Goal: Task Accomplishment & Management: Use online tool/utility

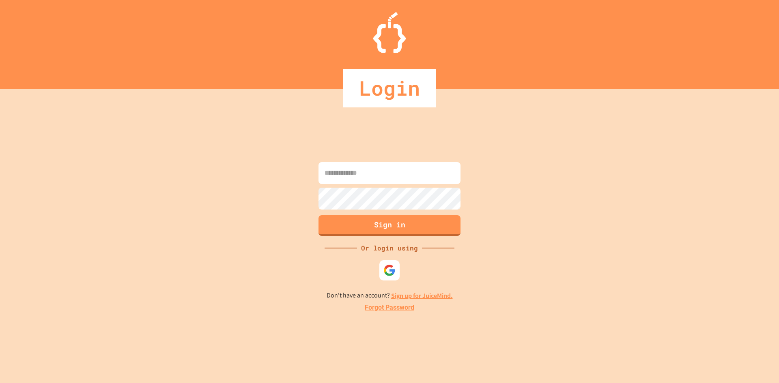
click at [341, 186] on form "Sign in" at bounding box center [390, 199] width 146 height 78
click at [342, 178] on input at bounding box center [390, 173] width 142 height 22
type input "**********"
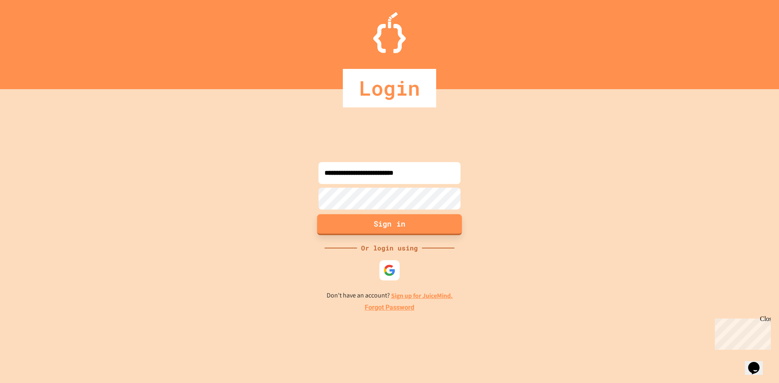
click at [389, 231] on button "Sign in" at bounding box center [389, 224] width 145 height 21
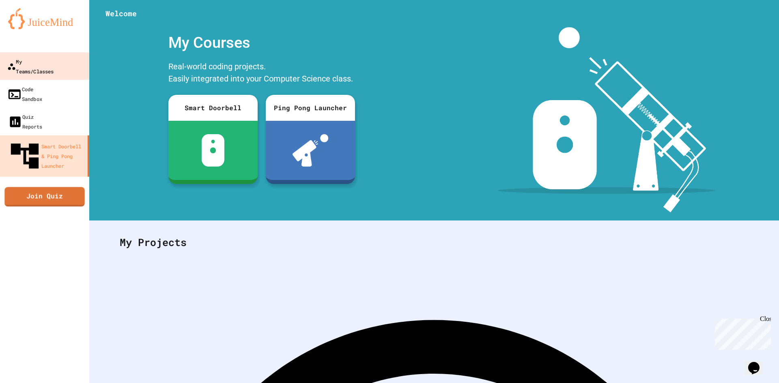
click at [49, 66] on div "My Teams/Classes" at bounding box center [30, 66] width 47 height 20
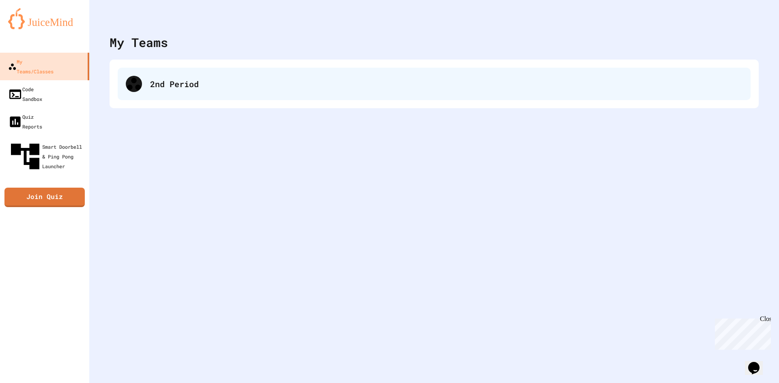
click at [127, 87] on div at bounding box center [134, 84] width 16 height 16
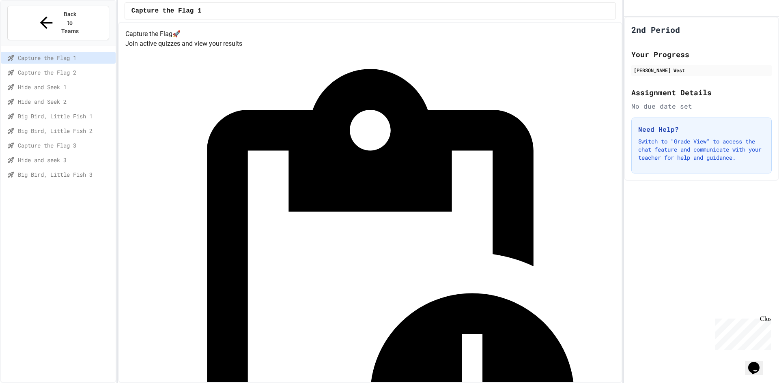
click at [81, 112] on span "Big Bird, Little Fish 1" at bounding box center [65, 116] width 95 height 9
click at [92, 127] on span "Big Bird, Little Fish 2" at bounding box center [65, 131] width 95 height 9
click at [74, 170] on span "Big Bird, Little Fish 3" at bounding box center [65, 174] width 95 height 9
click at [50, 156] on span "Hide and seek 3" at bounding box center [65, 160] width 95 height 9
click at [50, 140] on div "Capture the Flag 3" at bounding box center [58, 146] width 115 height 12
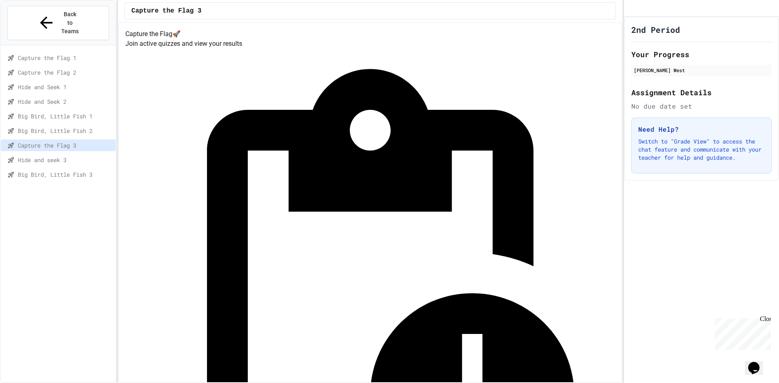
click at [58, 127] on span "Big Bird, Little Fish 2" at bounding box center [65, 131] width 95 height 9
click at [58, 141] on span "Capture the Flag 3" at bounding box center [65, 145] width 95 height 9
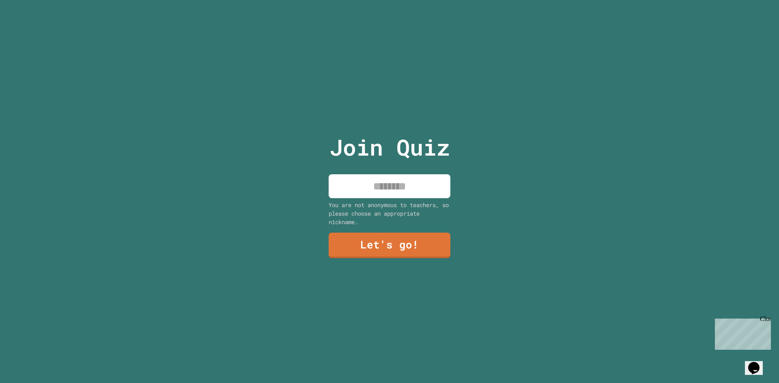
click at [394, 189] on input at bounding box center [390, 186] width 122 height 24
type input "******"
click at [392, 231] on link "Let's go!" at bounding box center [389, 244] width 110 height 27
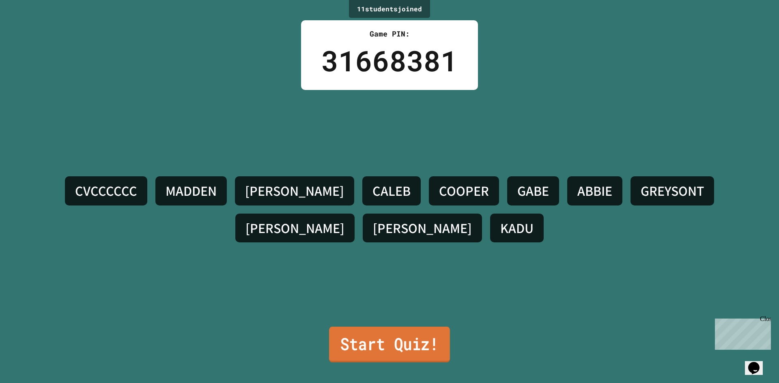
click at [382, 336] on link "Start Quiz!" at bounding box center [389, 345] width 121 height 36
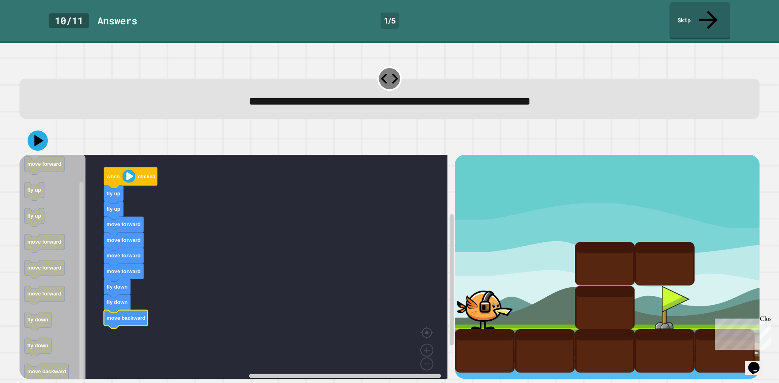
click at [37, 135] on icon at bounding box center [38, 141] width 9 height 12
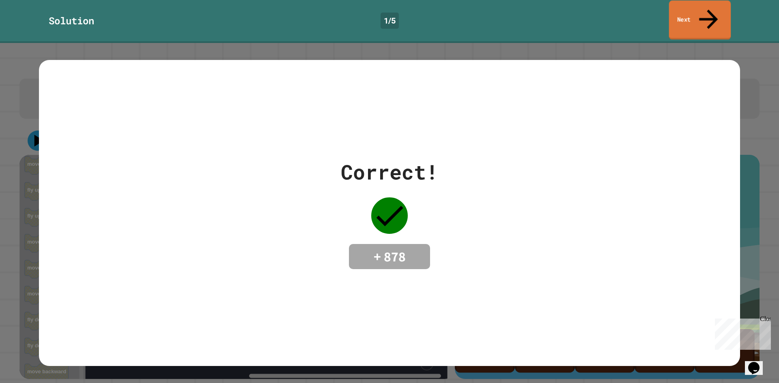
click at [698, 6] on link "Next" at bounding box center [700, 19] width 62 height 39
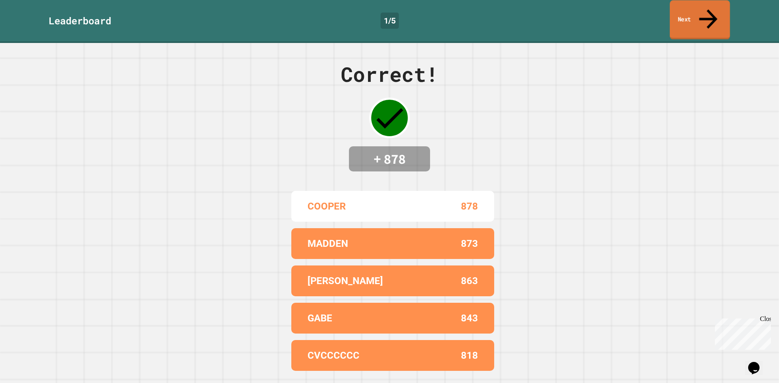
click at [698, 7] on link "Next" at bounding box center [700, 19] width 60 height 39
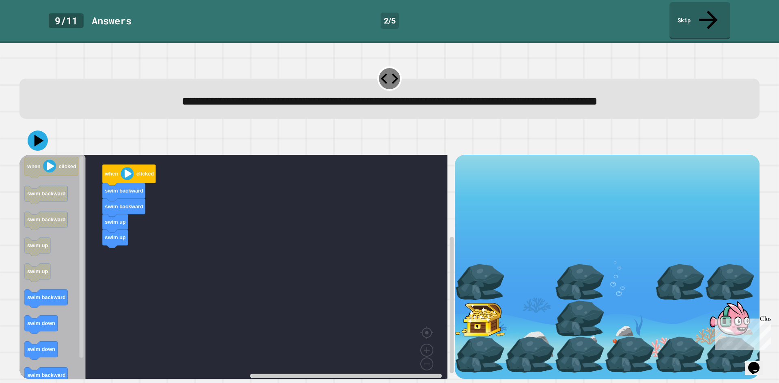
click at [78, 272] on icon "Blockly Workspace" at bounding box center [52, 270] width 66 height 230
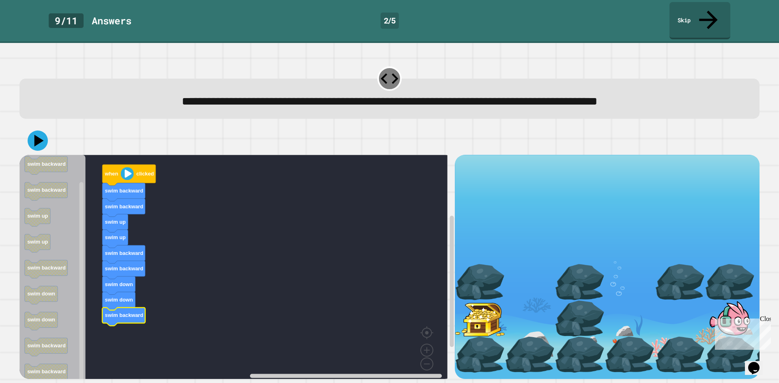
click at [45, 136] on div at bounding box center [389, 141] width 740 height 28
click at [41, 129] on icon at bounding box center [37, 140] width 23 height 23
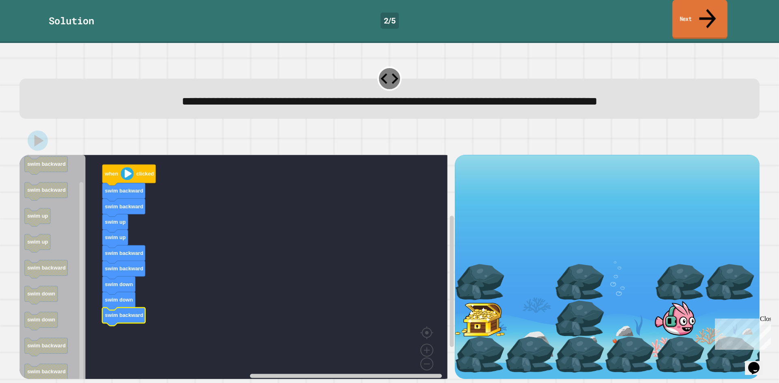
click at [699, 11] on link "Next" at bounding box center [699, 19] width 55 height 39
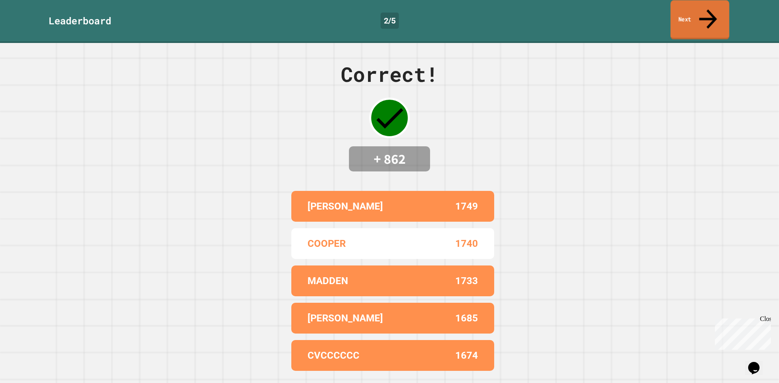
click at [699, 11] on link "Next" at bounding box center [700, 19] width 59 height 39
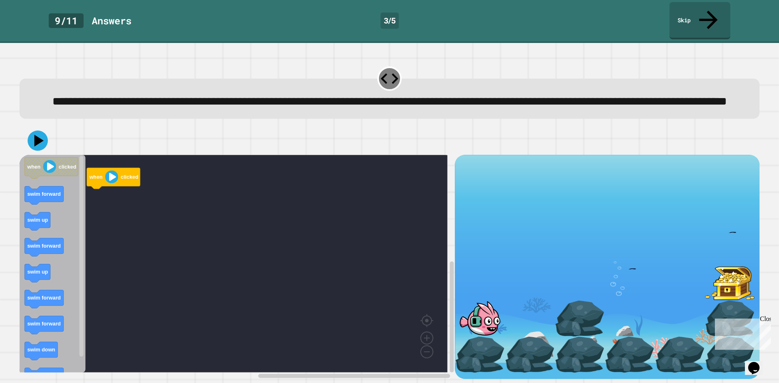
scroll to position [7, 0]
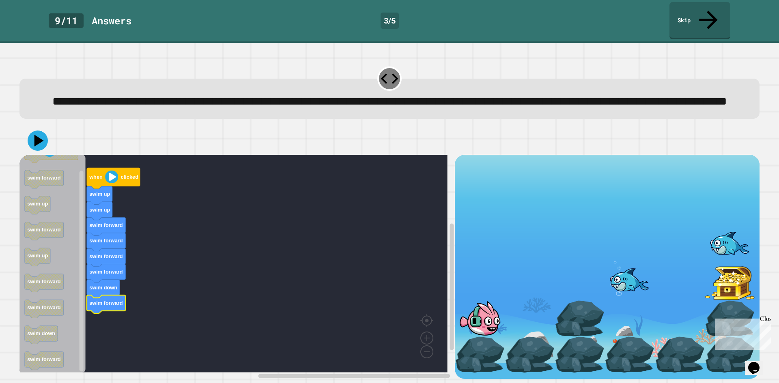
click at [32, 134] on icon at bounding box center [38, 141] width 20 height 20
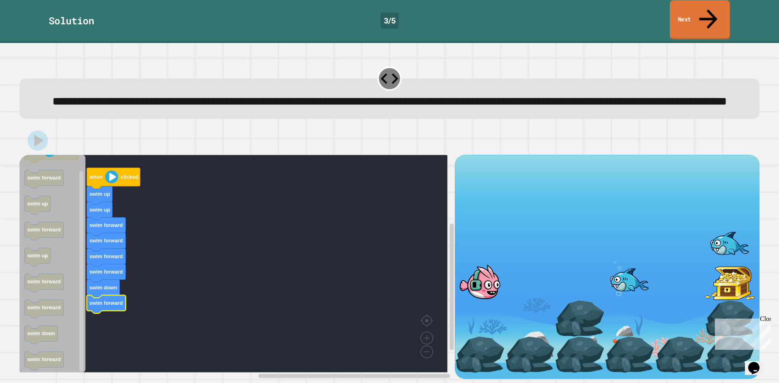
click at [711, 12] on icon at bounding box center [708, 18] width 27 height 29
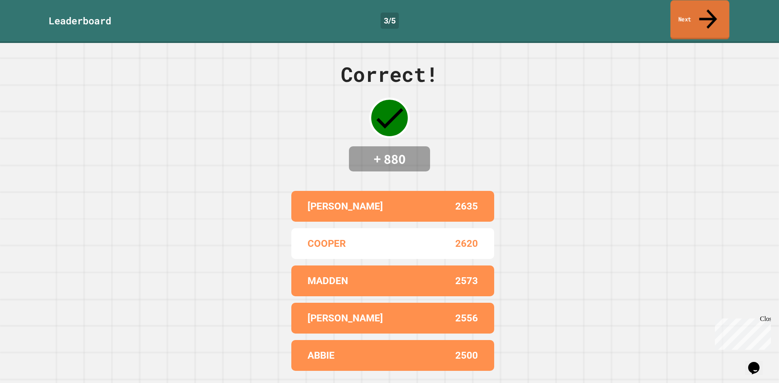
click at [711, 12] on icon at bounding box center [708, 18] width 27 height 29
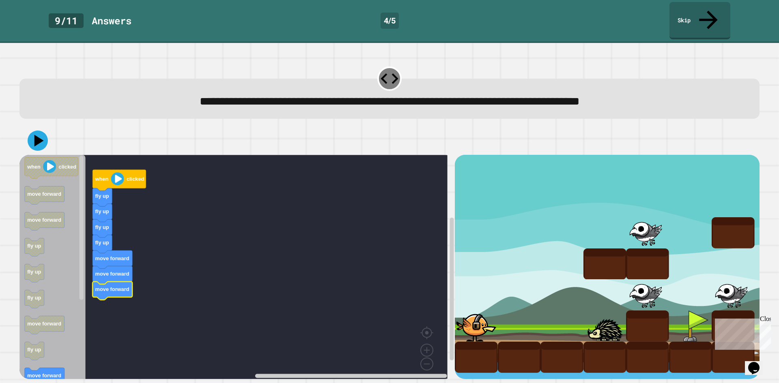
drag, startPoint x: 467, startPoint y: 258, endPoint x: 468, endPoint y: 265, distance: 6.9
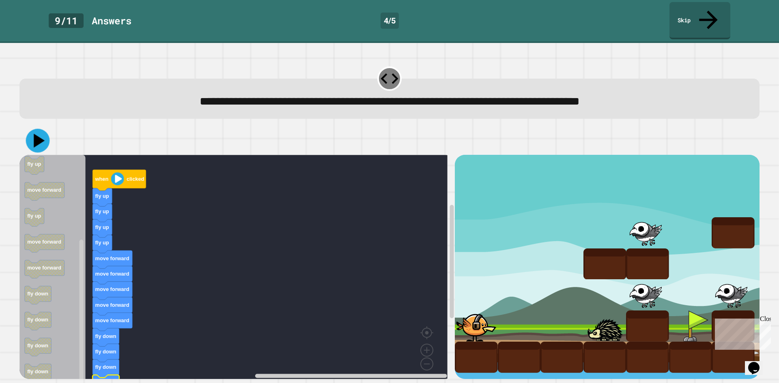
click at [37, 132] on icon at bounding box center [38, 141] width 24 height 24
click at [713, 15] on link "Skip" at bounding box center [700, 19] width 60 height 39
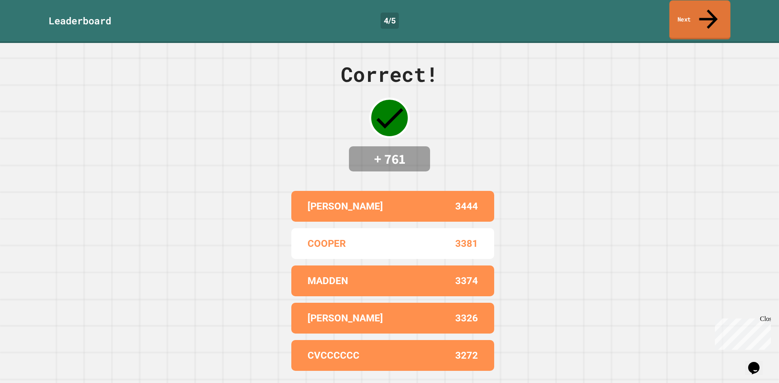
click at [713, 15] on link "Next" at bounding box center [700, 19] width 61 height 39
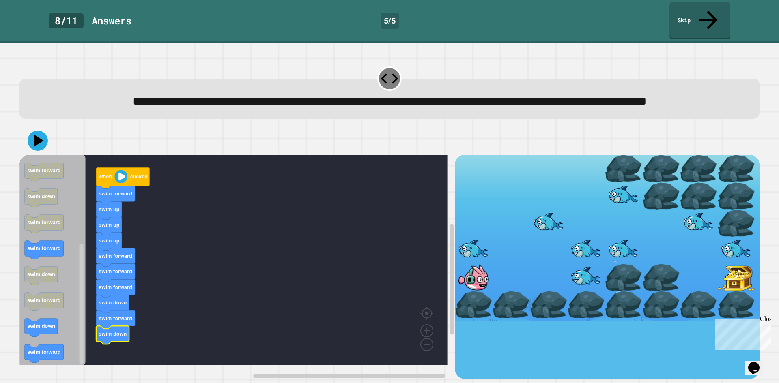
drag, startPoint x: 497, startPoint y: 217, endPoint x: 497, endPoint y: 209, distance: 8.5
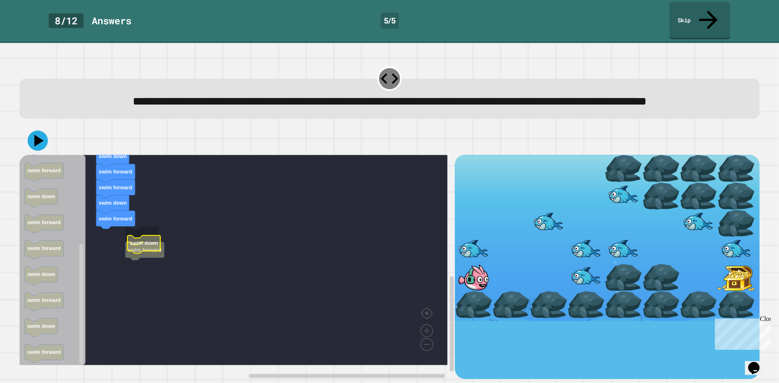
click at [140, 235] on rect "Blockly Workspace" at bounding box center [233, 260] width 428 height 211
click at [46, 153] on div at bounding box center [389, 141] width 740 height 28
click at [41, 147] on icon at bounding box center [37, 140] width 23 height 23
click at [707, 8] on icon at bounding box center [708, 18] width 27 height 29
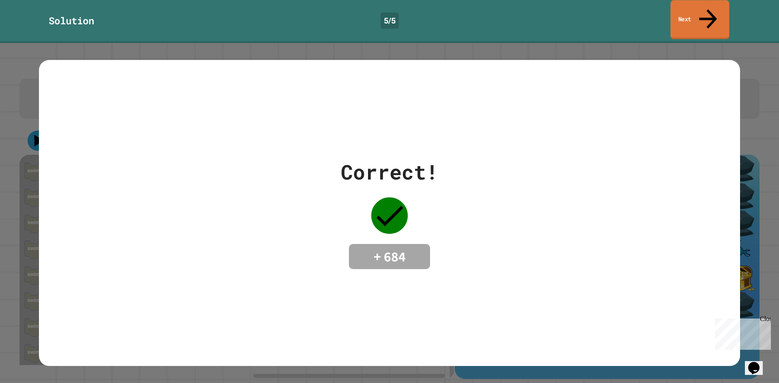
click at [707, 8] on icon at bounding box center [708, 18] width 27 height 29
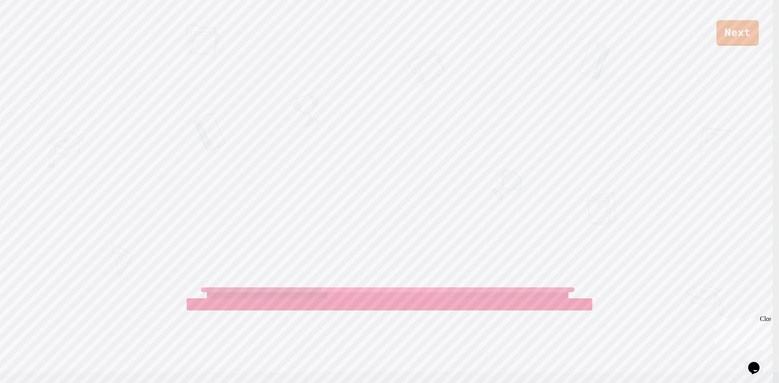
click at [728, 38] on link "Next" at bounding box center [738, 33] width 42 height 26
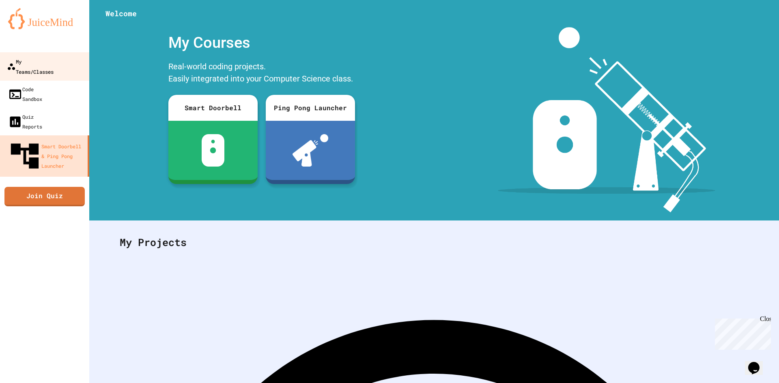
click at [49, 60] on div "My Teams/Classes" at bounding box center [30, 66] width 47 height 20
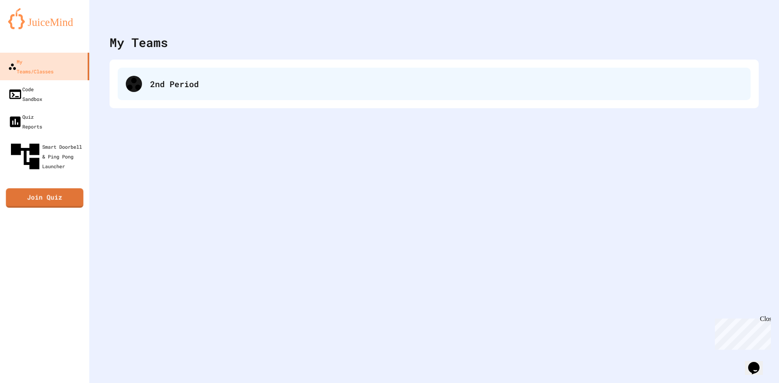
click at [136, 75] on div "2nd Period" at bounding box center [434, 84] width 633 height 32
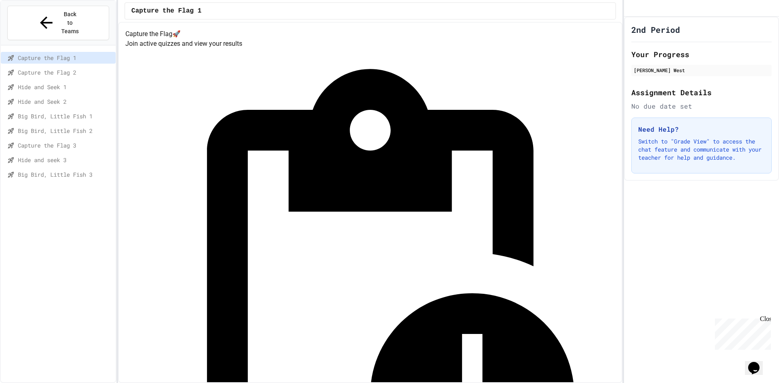
click at [60, 140] on div "Capture the Flag 3" at bounding box center [58, 146] width 115 height 12
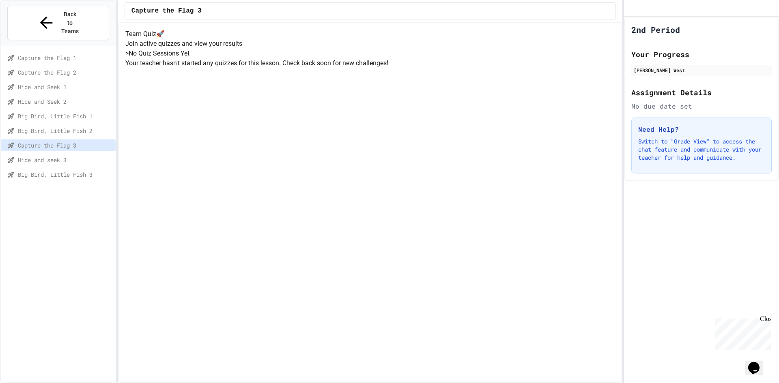
click at [63, 156] on span "Hide and seek 3" at bounding box center [65, 160] width 95 height 9
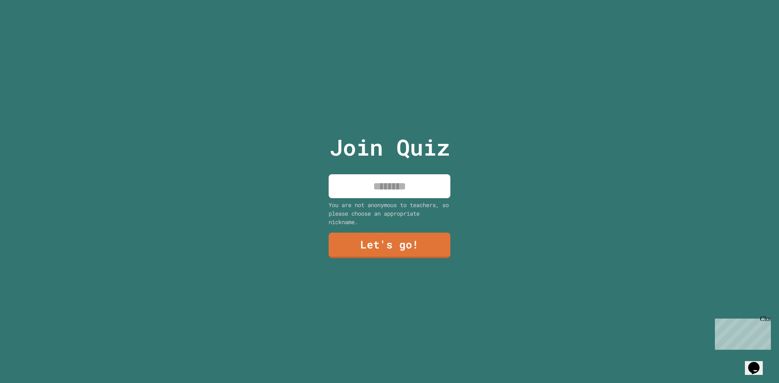
click at [381, 185] on input at bounding box center [390, 186] width 122 height 24
type input "******"
click at [410, 236] on link "Let's go!" at bounding box center [389, 245] width 123 height 27
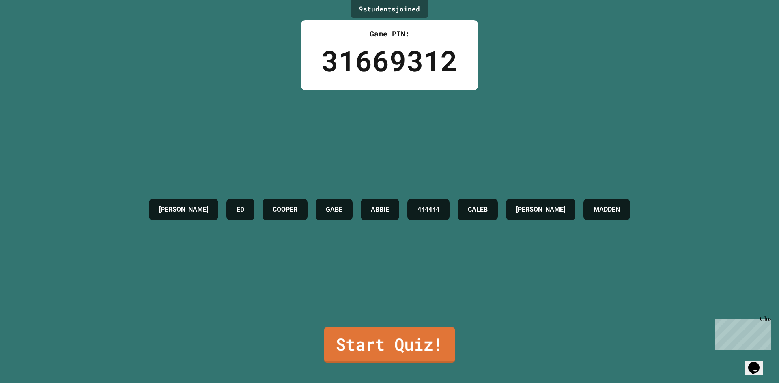
click at [385, 327] on link "Start Quiz!" at bounding box center [389, 345] width 131 height 36
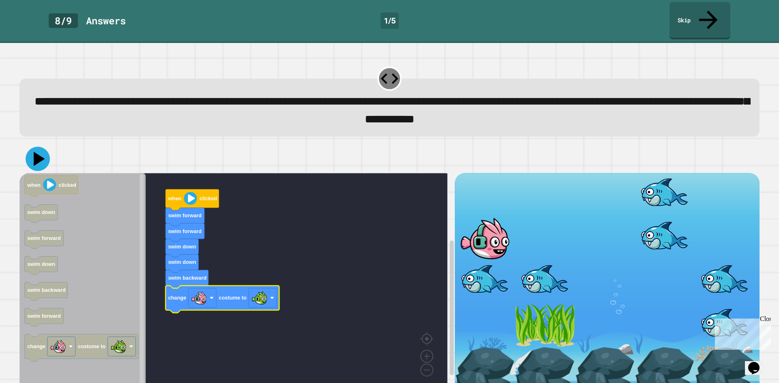
click at [41, 147] on icon at bounding box center [38, 159] width 24 height 24
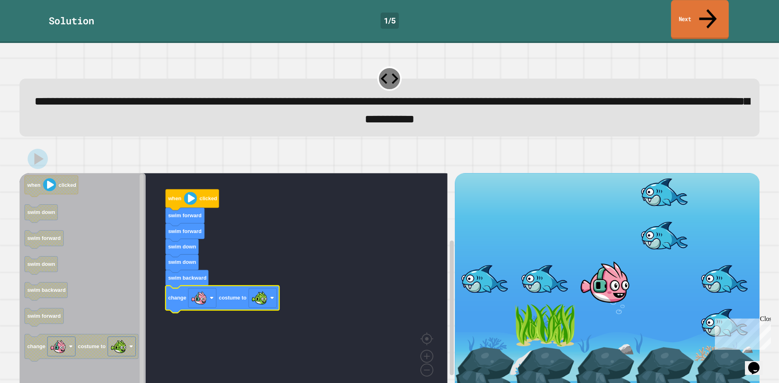
click at [713, 6] on link "Next" at bounding box center [700, 19] width 58 height 39
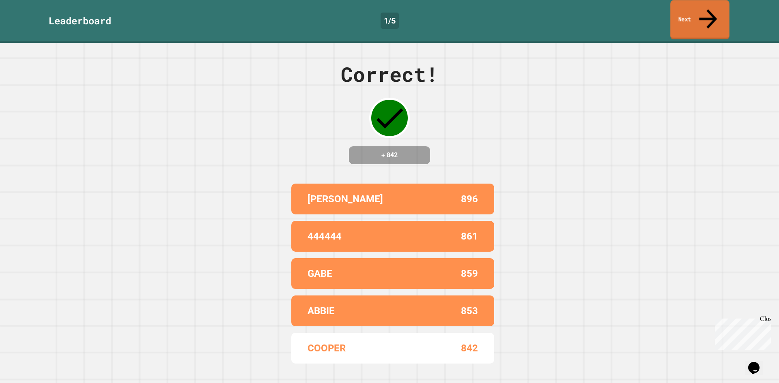
click at [713, 6] on link "Next" at bounding box center [699, 19] width 59 height 39
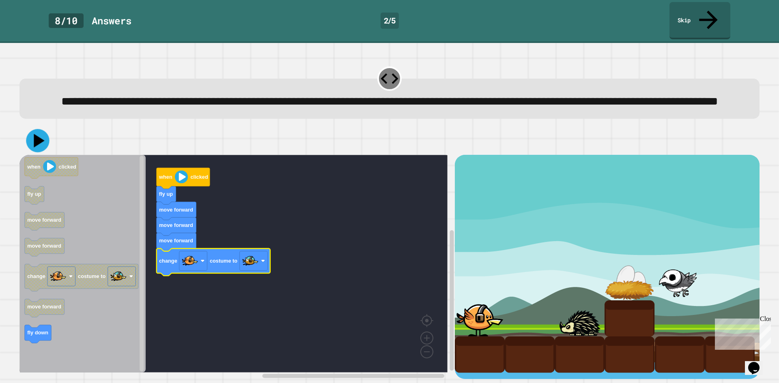
click at [41, 144] on icon at bounding box center [37, 140] width 23 height 23
drag, startPoint x: 497, startPoint y: 155, endPoint x: 533, endPoint y: 132, distance: 42.8
click at [507, 141] on div "when clicked fly up move forward move forward move forward change costume to wh…" at bounding box center [389, 253] width 740 height 253
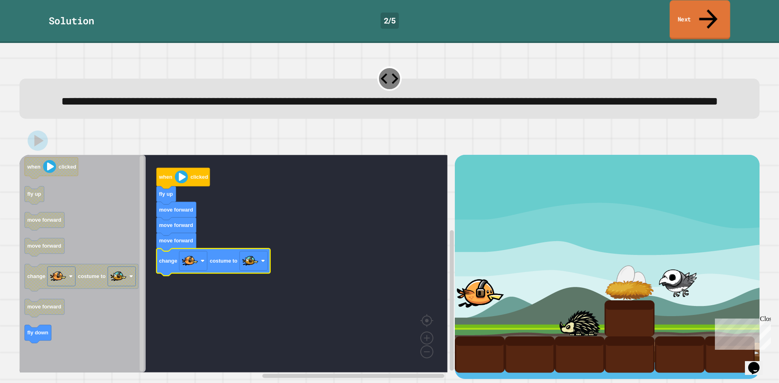
click at [693, 6] on link "Next" at bounding box center [700, 19] width 60 height 39
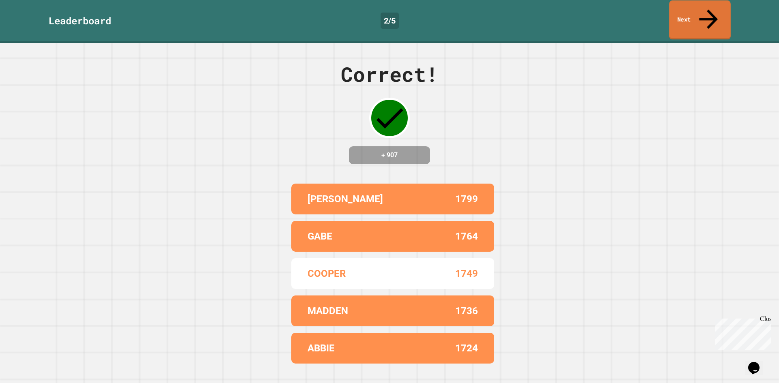
click at [693, 6] on link "Next" at bounding box center [700, 19] width 62 height 39
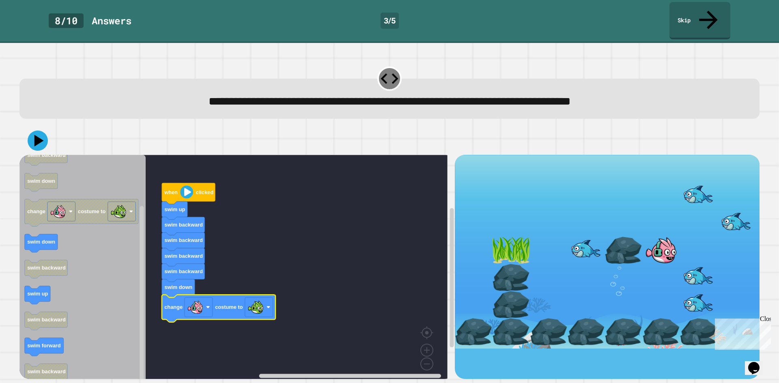
click at [43, 131] on icon at bounding box center [38, 141] width 20 height 20
click at [704, 11] on link "Skip" at bounding box center [700, 19] width 60 height 39
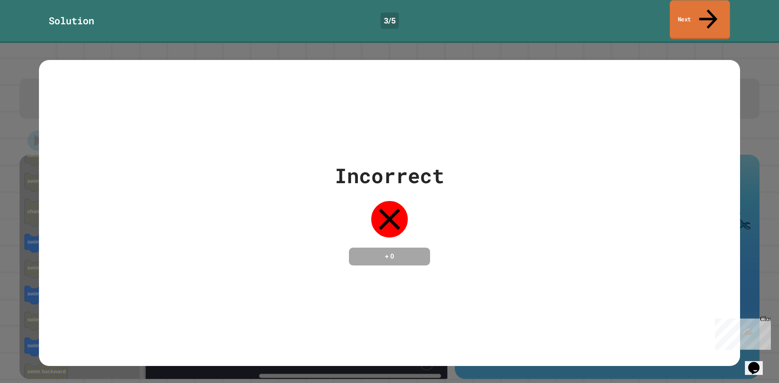
click at [704, 11] on link "Next" at bounding box center [700, 19] width 60 height 39
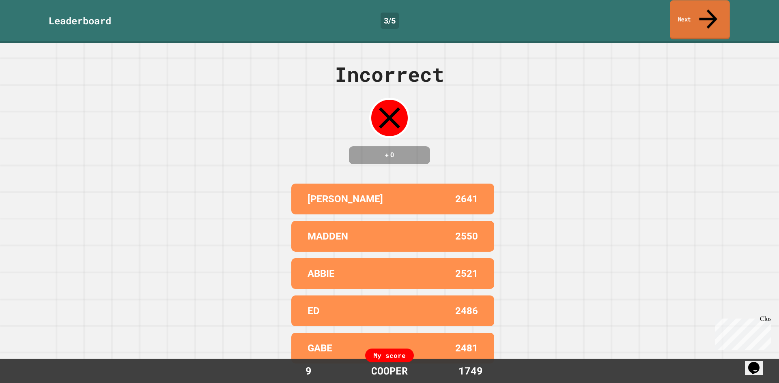
click at [704, 11] on link "Next" at bounding box center [700, 19] width 60 height 39
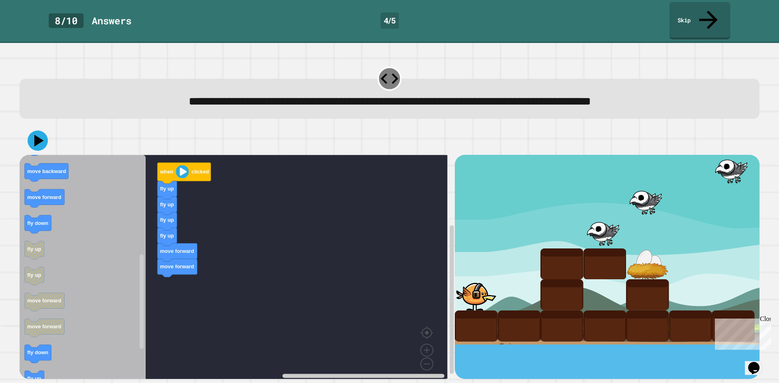
click at [58, 189] on icon "Blockly Workspace" at bounding box center [82, 270] width 126 height 230
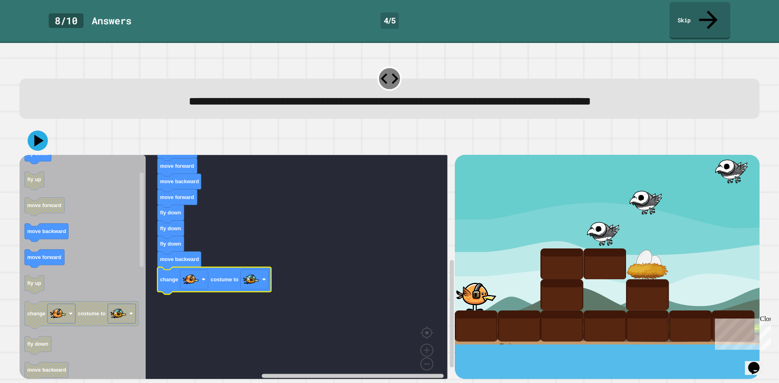
click at [34, 131] on icon at bounding box center [38, 141] width 20 height 20
click at [700, 10] on link "Skip" at bounding box center [700, 19] width 57 height 39
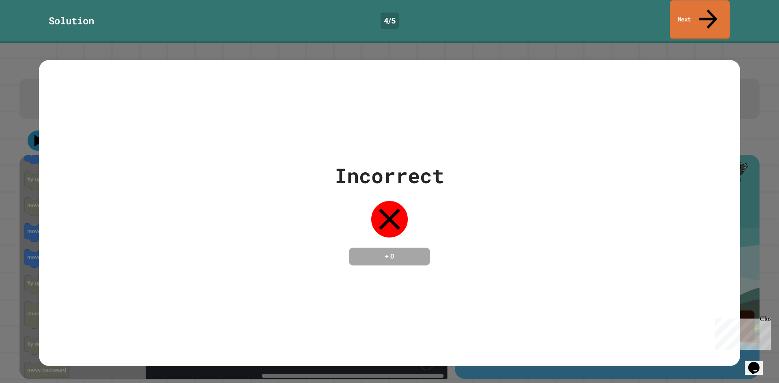
click at [700, 10] on link "Next" at bounding box center [700, 19] width 60 height 39
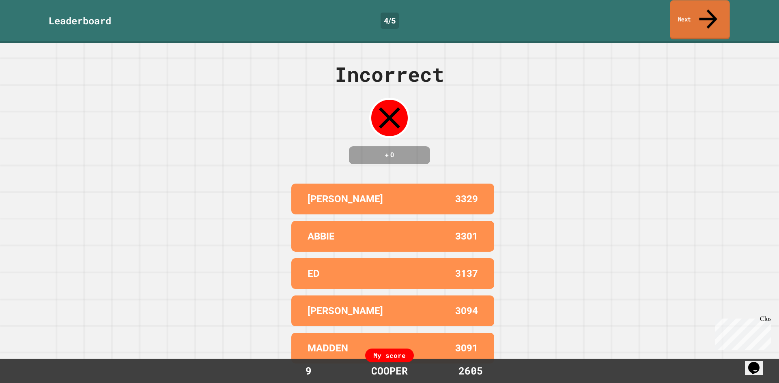
click at [700, 10] on link "Next" at bounding box center [700, 19] width 60 height 39
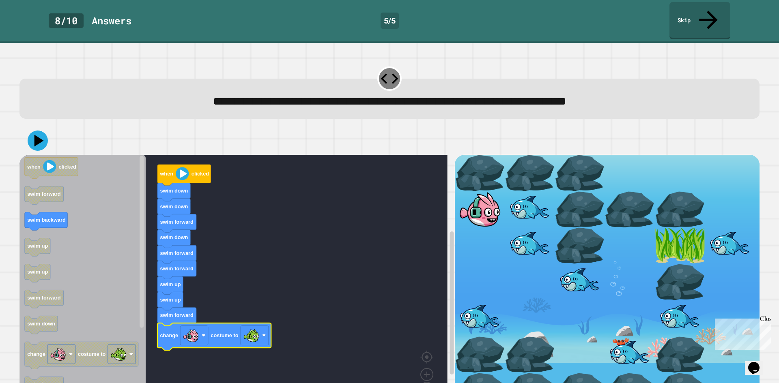
click at [27, 127] on div at bounding box center [389, 141] width 740 height 28
click at [31, 129] on icon at bounding box center [38, 141] width 24 height 24
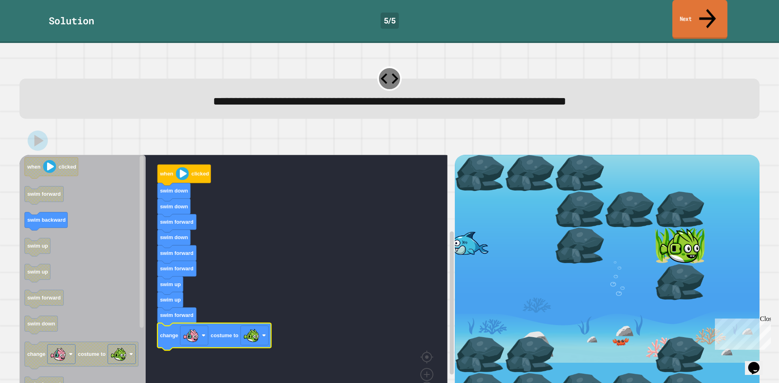
click at [676, 18] on link "Next" at bounding box center [699, 19] width 55 height 39
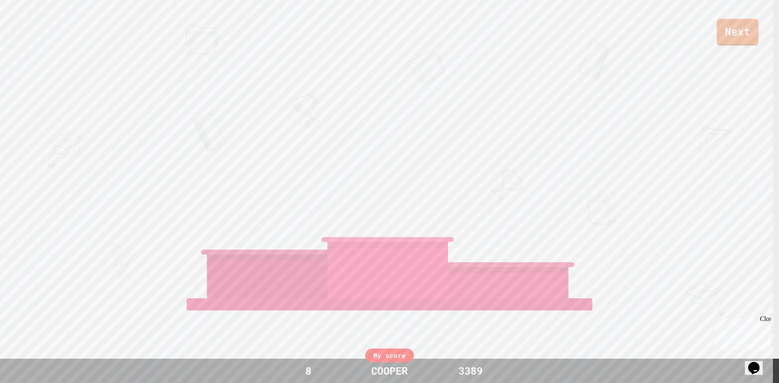
click at [730, 31] on link "Next" at bounding box center [738, 32] width 42 height 27
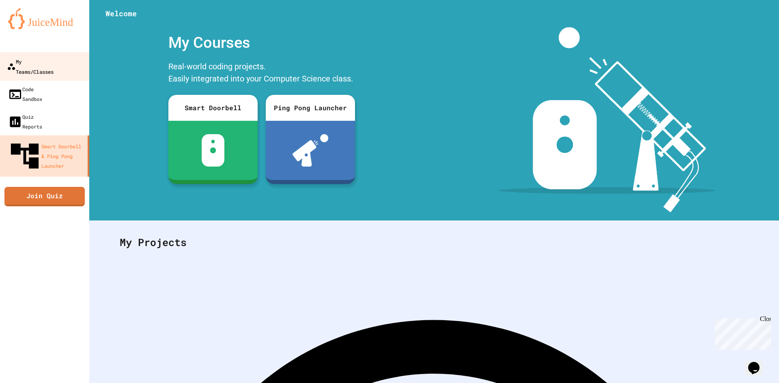
click at [43, 57] on div "My Teams/Classes" at bounding box center [30, 66] width 47 height 20
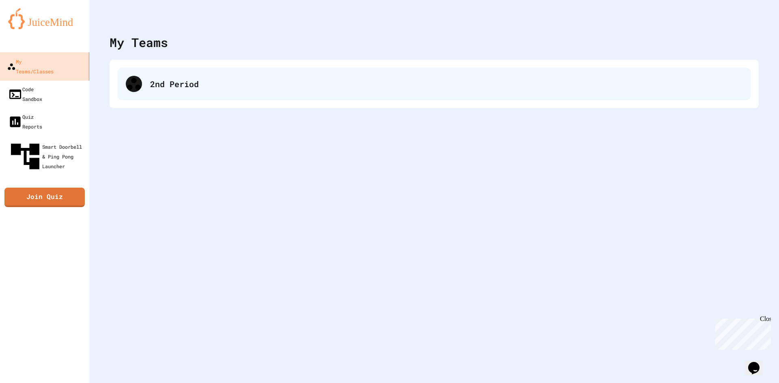
click at [190, 75] on div "2nd Period" at bounding box center [434, 84] width 633 height 32
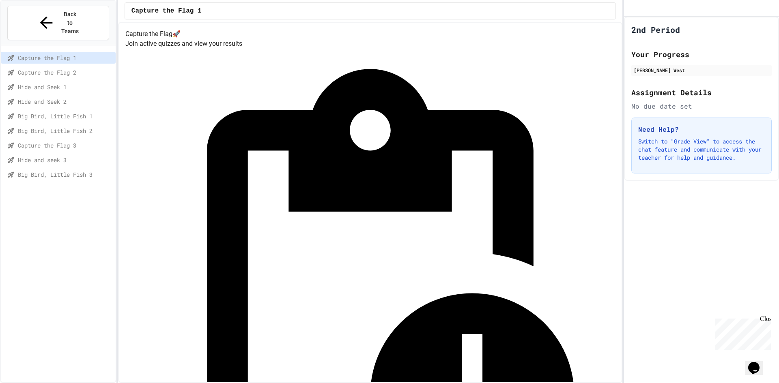
click at [52, 169] on div "Big Bird, Little Fish 3" at bounding box center [58, 175] width 115 height 12
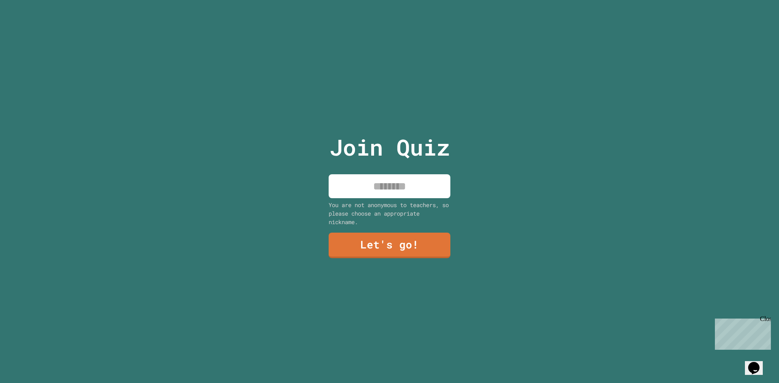
click at [406, 181] on input at bounding box center [390, 186] width 122 height 24
type input "******"
click at [396, 243] on link "Let's go!" at bounding box center [390, 246] width 122 height 26
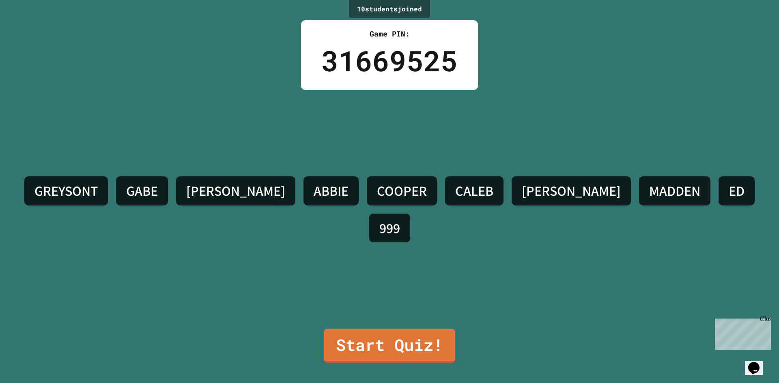
click at [385, 322] on div "GREYSONT [PERSON_NAME] [PERSON_NAME] [PERSON_NAME] [PERSON_NAME] ED 999" at bounding box center [389, 209] width 739 height 239
click at [389, 344] on link "Start Quiz!" at bounding box center [389, 345] width 127 height 36
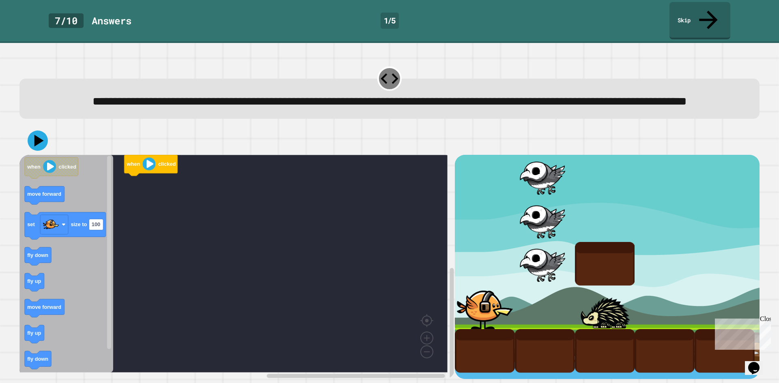
scroll to position [7, 0]
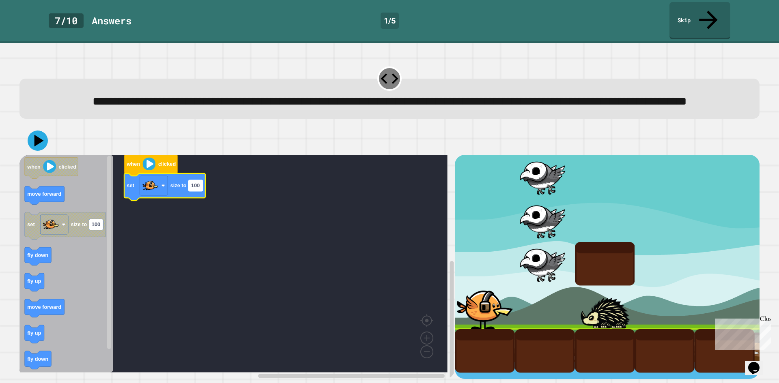
click at [196, 183] on text "100" at bounding box center [195, 186] width 9 height 6
type input "***"
click at [344, 207] on rect "Blockly Workspace" at bounding box center [233, 264] width 428 height 218
click at [32, 141] on icon at bounding box center [38, 141] width 20 height 20
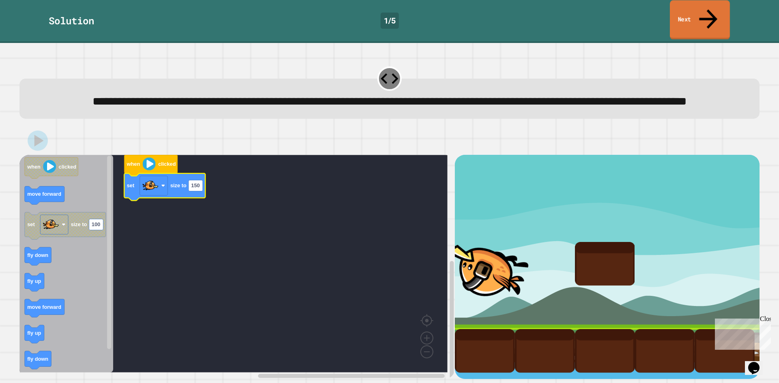
click at [686, 16] on link "Next" at bounding box center [700, 19] width 60 height 39
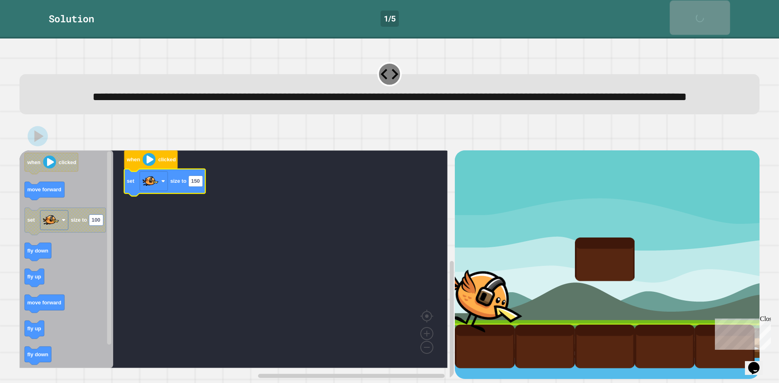
scroll to position [6, 0]
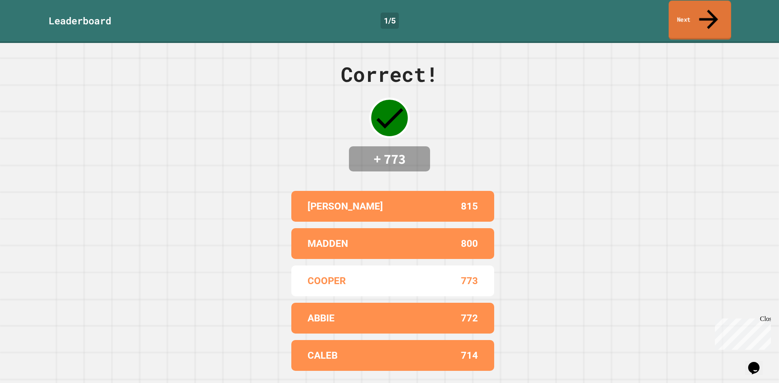
click at [686, 16] on link "Next" at bounding box center [700, 19] width 62 height 39
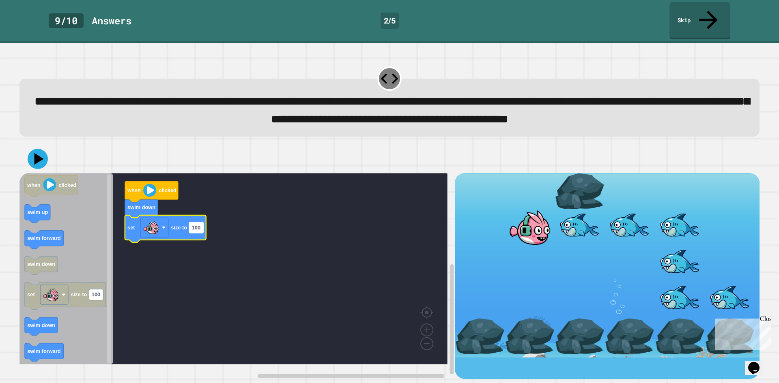
click at [191, 229] on rect "Blockly Workspace" at bounding box center [196, 227] width 14 height 11
type input "***"
click at [48, 156] on div at bounding box center [389, 159] width 740 height 28
click at [42, 159] on icon at bounding box center [38, 159] width 24 height 24
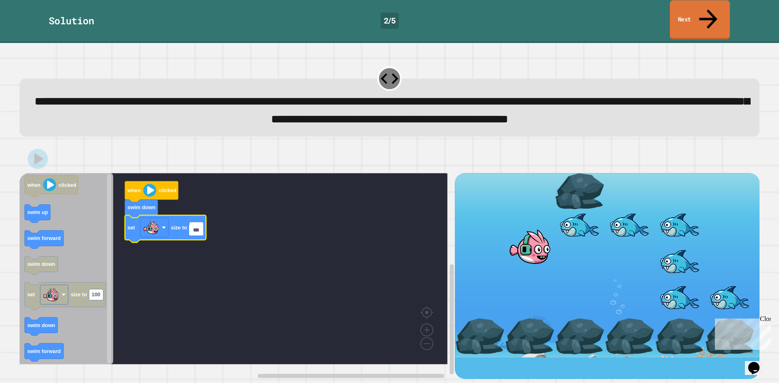
click at [689, 9] on link "Next" at bounding box center [700, 19] width 60 height 39
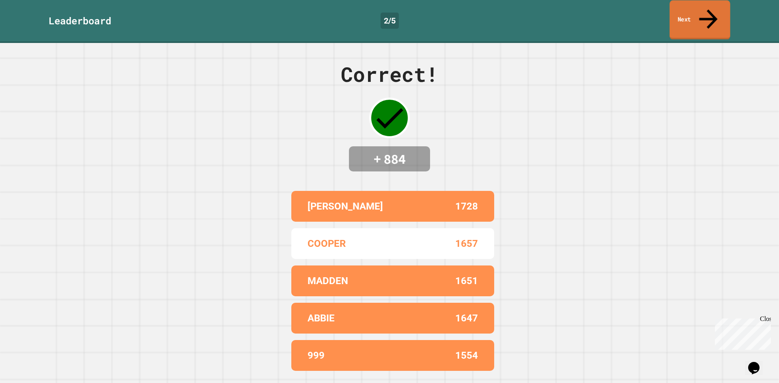
click at [689, 9] on link "Next" at bounding box center [700, 19] width 60 height 39
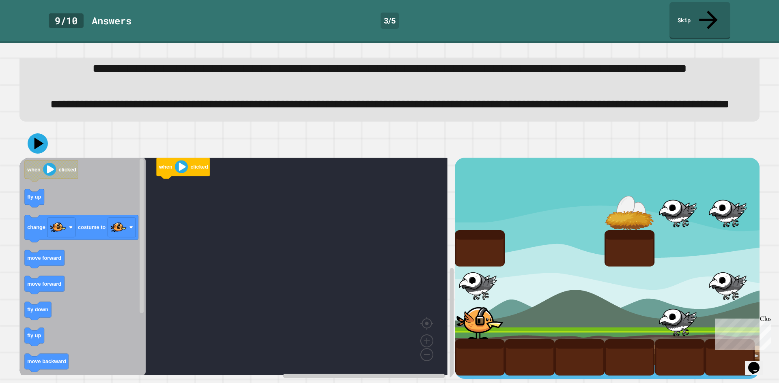
scroll to position [64, 0]
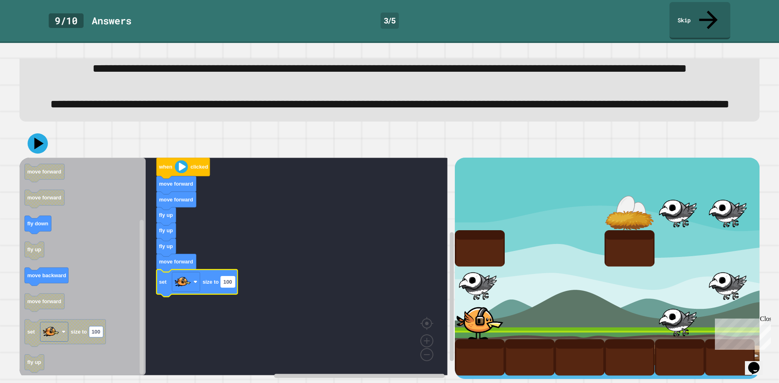
click at [231, 278] on rect "Blockly Workspace" at bounding box center [228, 282] width 14 height 11
type input "**"
click at [258, 273] on rect "Blockly Workspace" at bounding box center [233, 267] width 428 height 218
click at [226, 278] on rect "Blockly Workspace" at bounding box center [226, 282] width 11 height 11
type input "*"
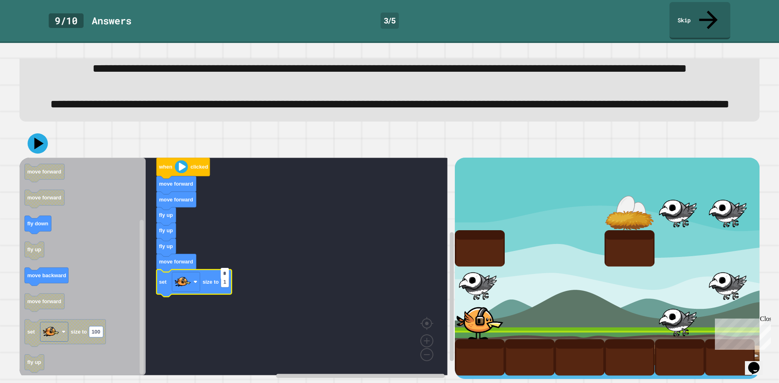
click at [277, 280] on rect "Blockly Workspace" at bounding box center [233, 267] width 428 height 218
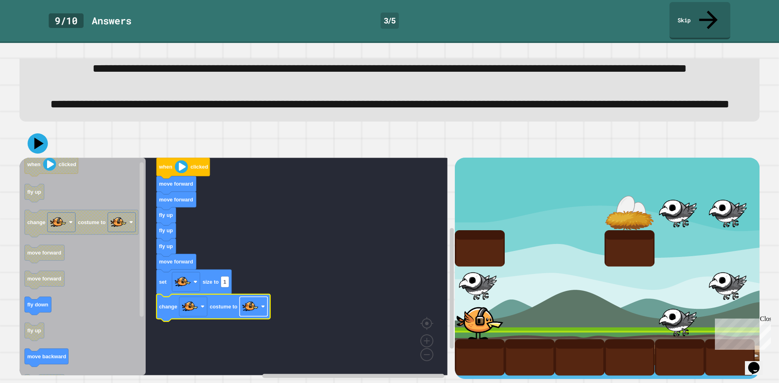
click at [249, 299] on image "Blockly Workspace" at bounding box center [250, 307] width 16 height 16
click at [36, 138] on icon at bounding box center [39, 144] width 11 height 14
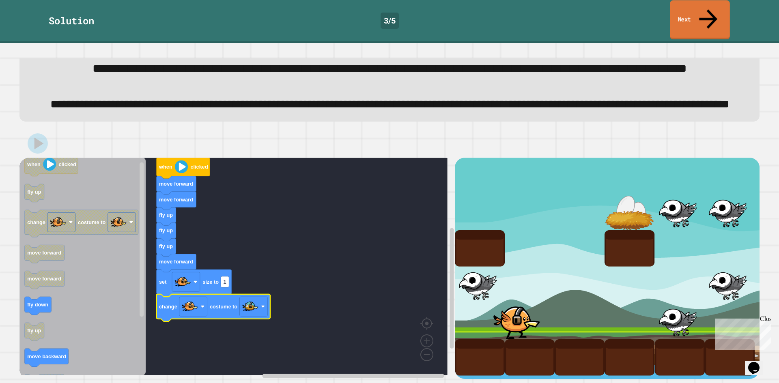
click at [700, 15] on link "Next" at bounding box center [700, 19] width 60 height 39
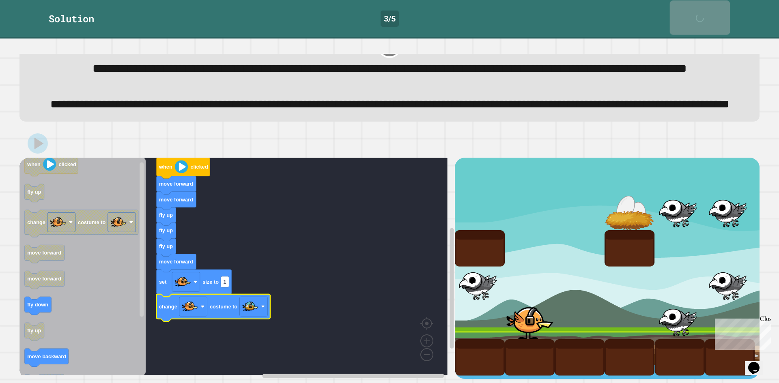
scroll to position [63, 0]
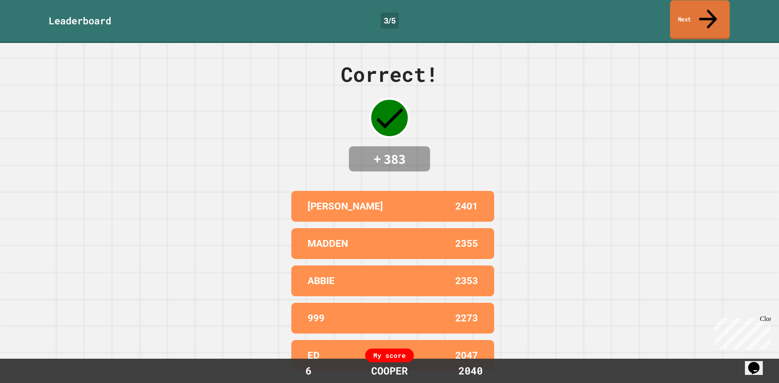
click at [700, 15] on link "Next" at bounding box center [700, 19] width 60 height 39
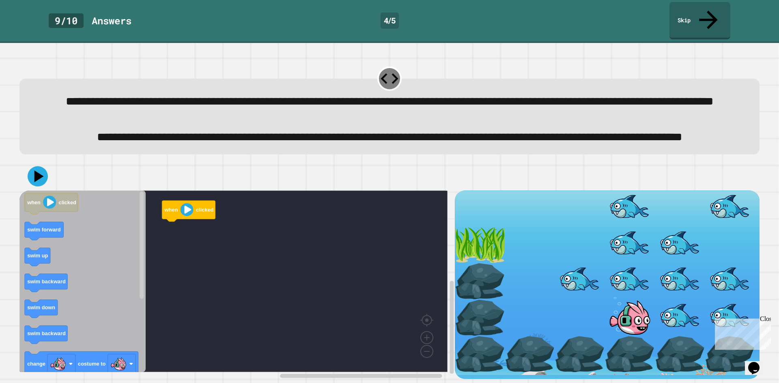
scroll to position [28, 0]
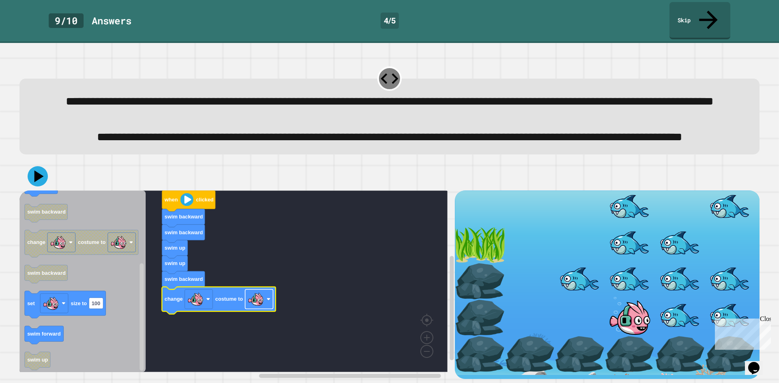
click at [256, 298] on image "Blockly Workspace" at bounding box center [256, 299] width 16 height 16
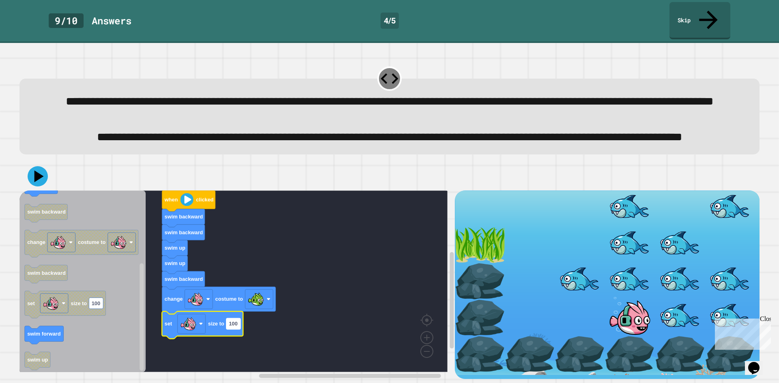
click at [236, 323] on rect "Blockly Workspace" at bounding box center [233, 324] width 14 height 11
type input "*"
click at [194, 322] on image "Blockly Workspace" at bounding box center [188, 324] width 16 height 16
click at [325, 319] on rect "Blockly Workspace" at bounding box center [233, 282] width 428 height 182
click at [30, 173] on icon at bounding box center [38, 176] width 20 height 20
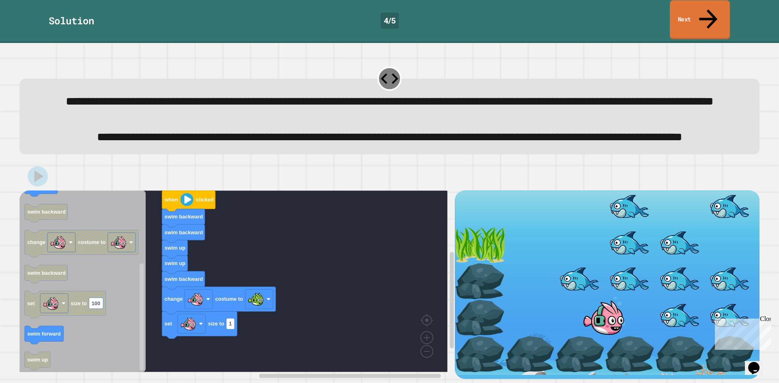
click at [698, 12] on link "Next" at bounding box center [700, 19] width 60 height 39
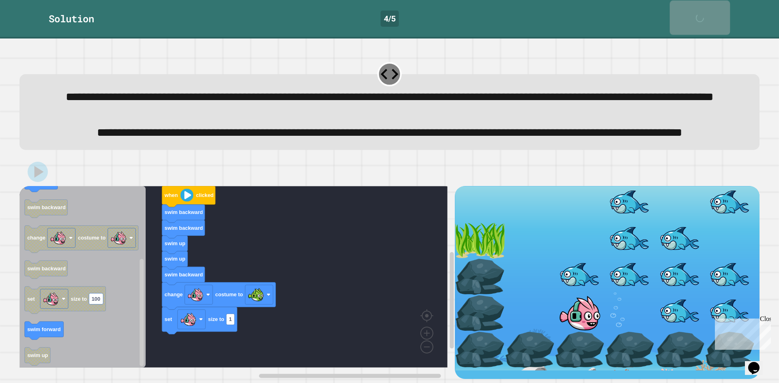
scroll to position [27, 0]
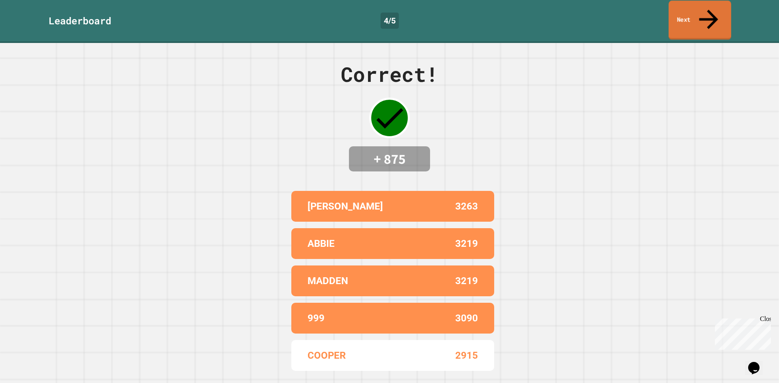
click at [698, 12] on link "Next" at bounding box center [700, 20] width 62 height 39
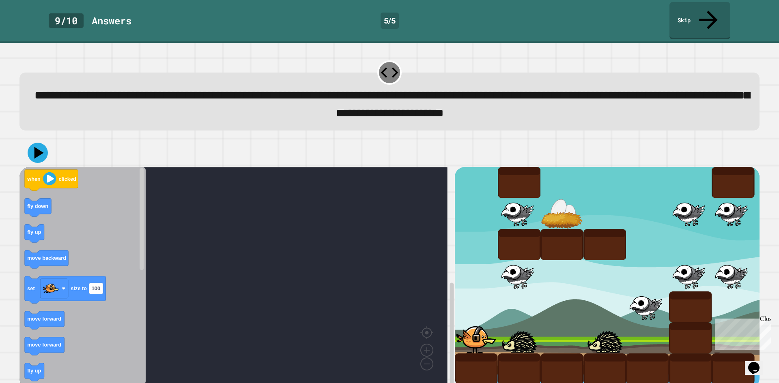
scroll to position [7, 0]
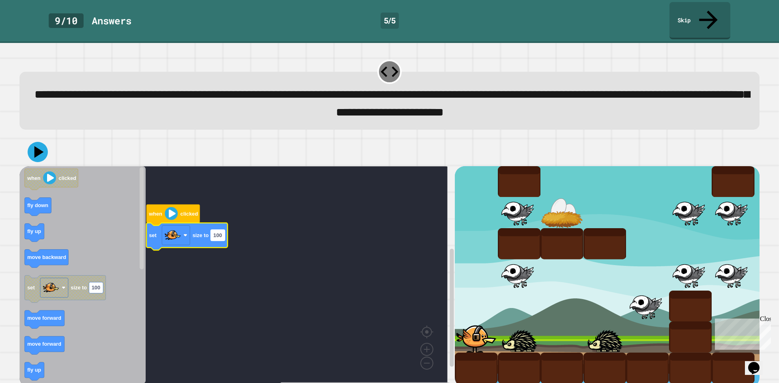
click at [212, 230] on rect "Blockly Workspace" at bounding box center [218, 235] width 14 height 11
type input "***"
click at [42, 140] on icon at bounding box center [38, 152] width 24 height 24
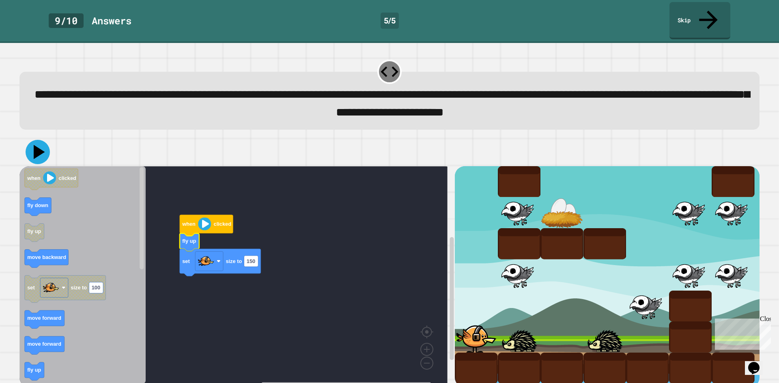
click at [45, 141] on icon at bounding box center [38, 152] width 24 height 24
click at [202, 217] on image "Blockly Workspace" at bounding box center [204, 223] width 13 height 13
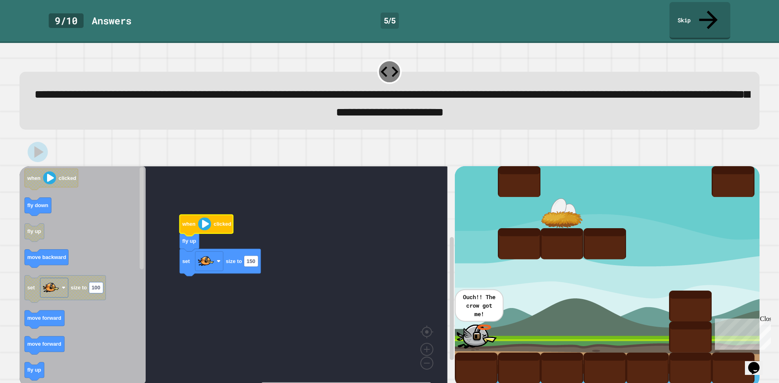
click at [342, 229] on rect "Blockly Workspace" at bounding box center [233, 275] width 428 height 218
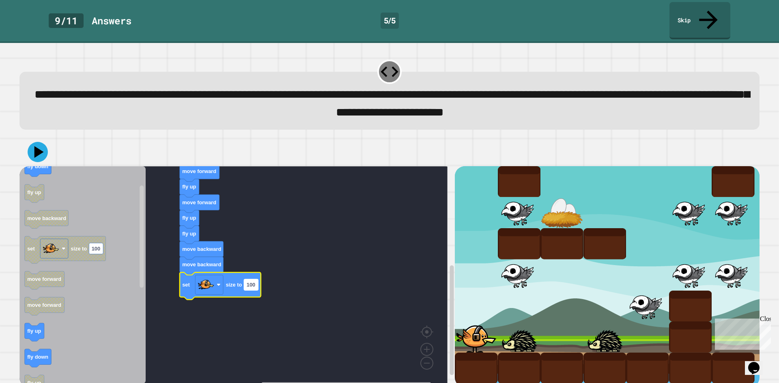
click at [252, 282] on text "100" at bounding box center [251, 285] width 9 height 6
type input "*"
click at [293, 256] on rect "Blockly Workspace" at bounding box center [233, 275] width 428 height 218
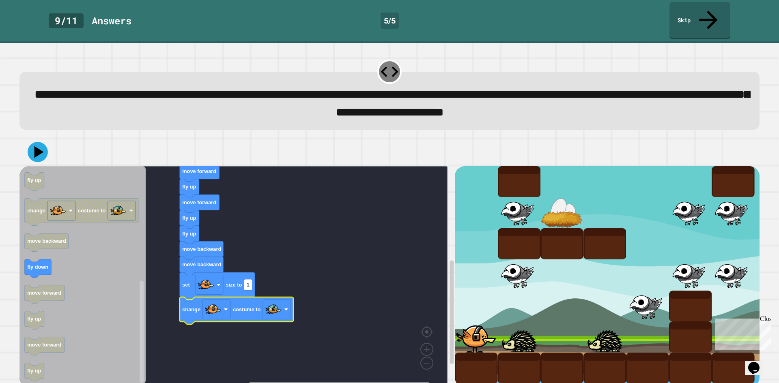
click at [49, 140] on div at bounding box center [389, 152] width 740 height 28
click at [37, 145] on icon at bounding box center [39, 151] width 11 height 13
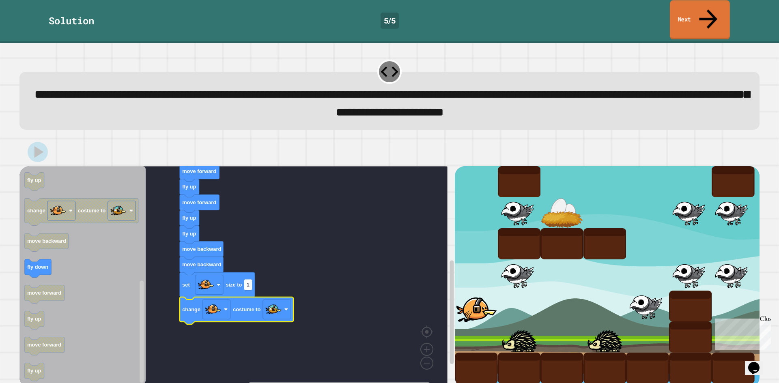
click at [702, 9] on link "Next" at bounding box center [700, 19] width 60 height 39
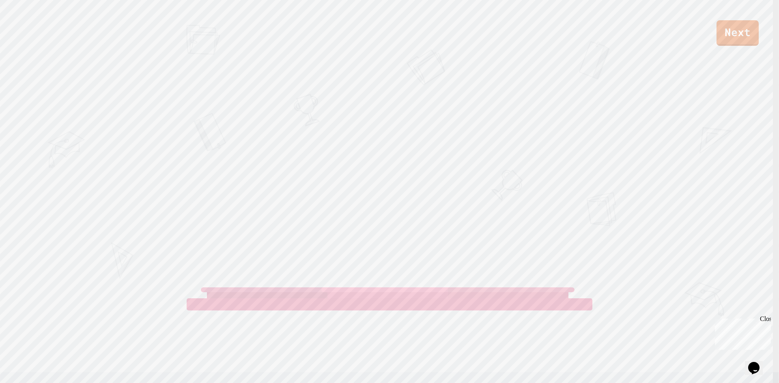
click at [737, 31] on link "Next" at bounding box center [738, 33] width 42 height 26
